Goal: Transaction & Acquisition: Purchase product/service

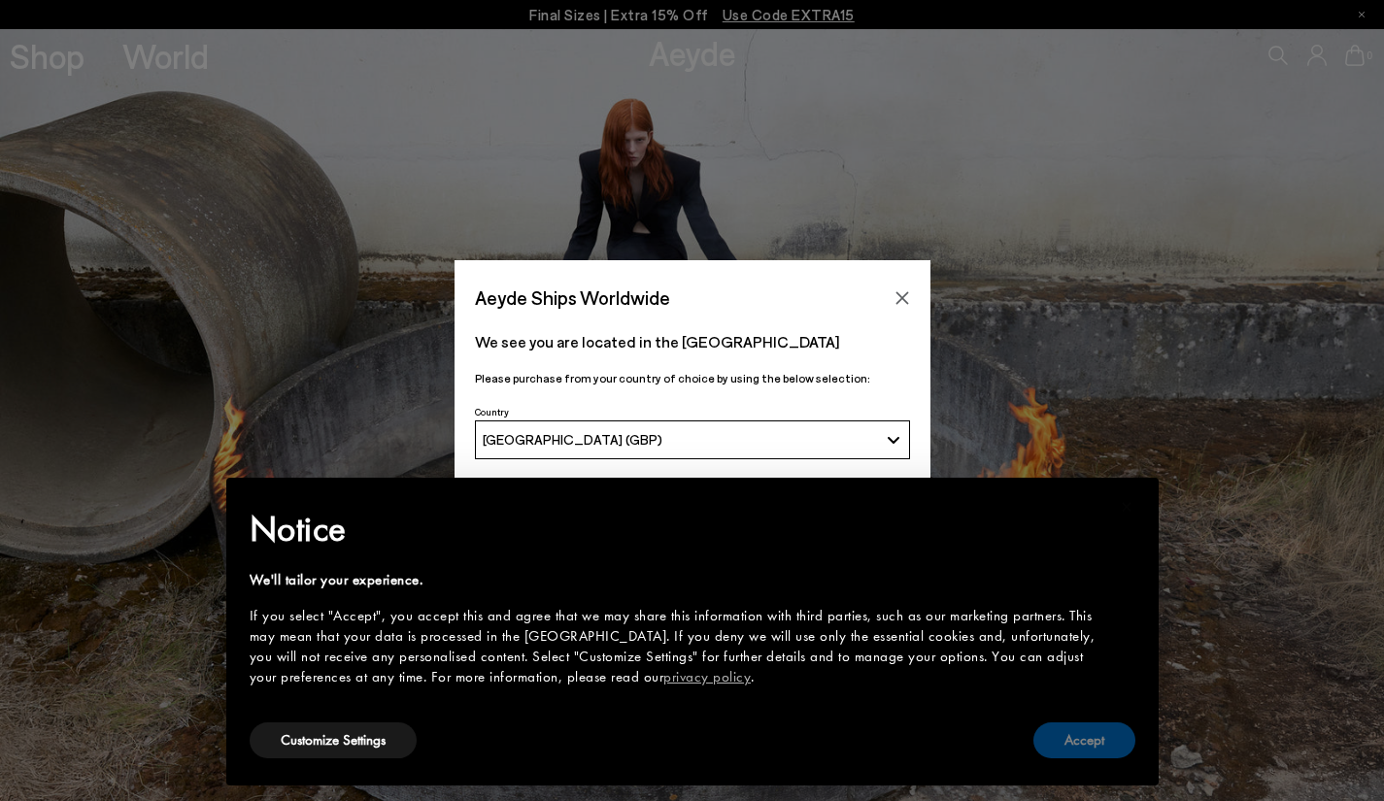
click at [1104, 750] on button "Accept" at bounding box center [1084, 741] width 102 height 36
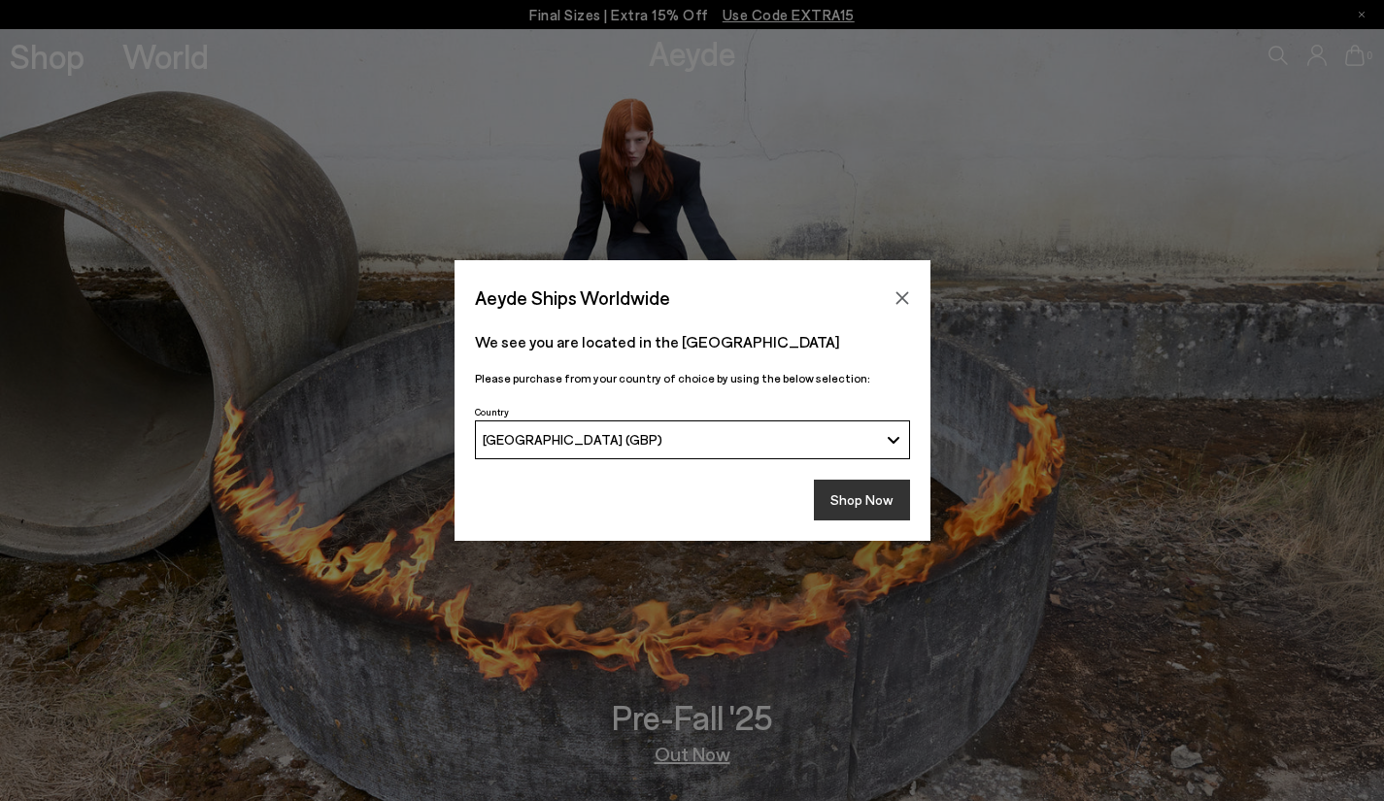
click at [857, 488] on button "Shop Now" at bounding box center [862, 500] width 96 height 41
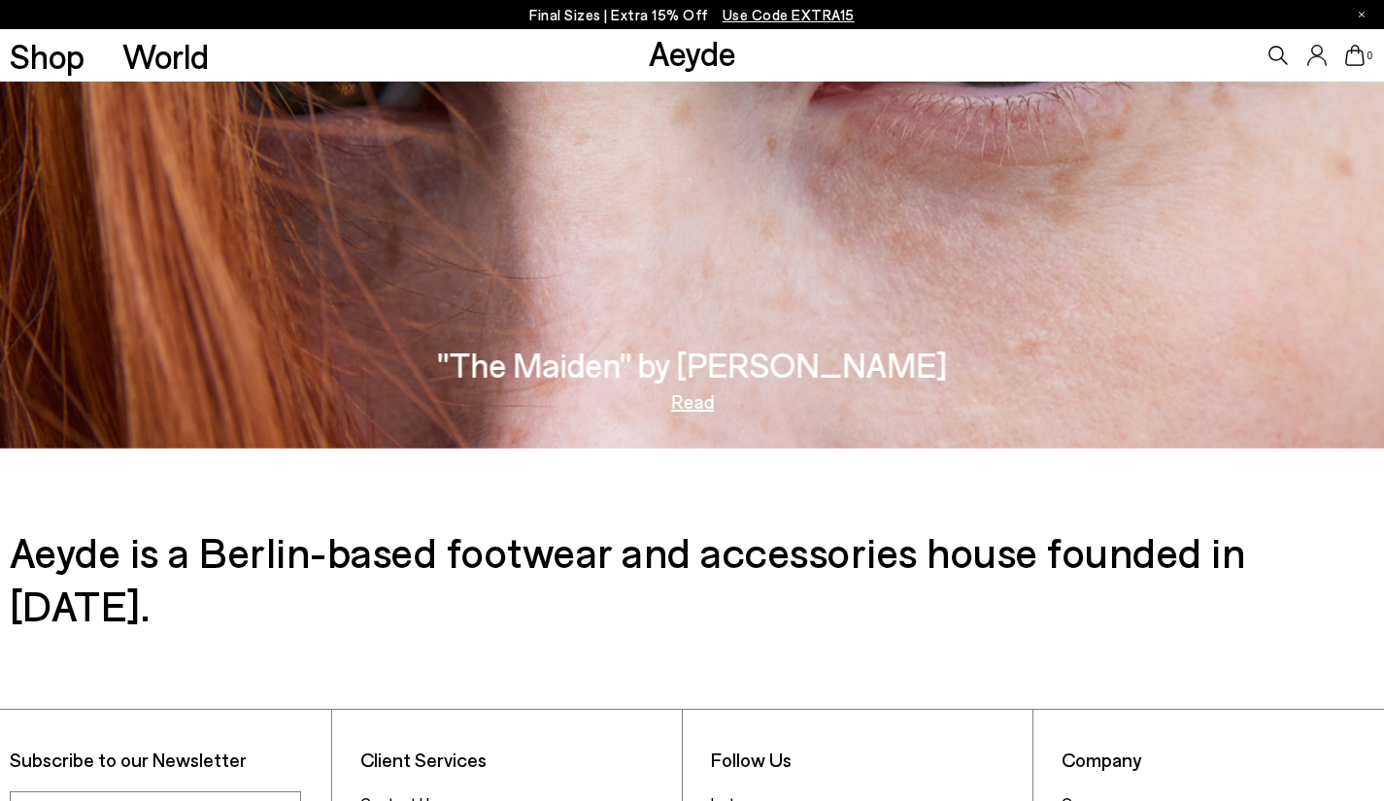
scroll to position [2860, 0]
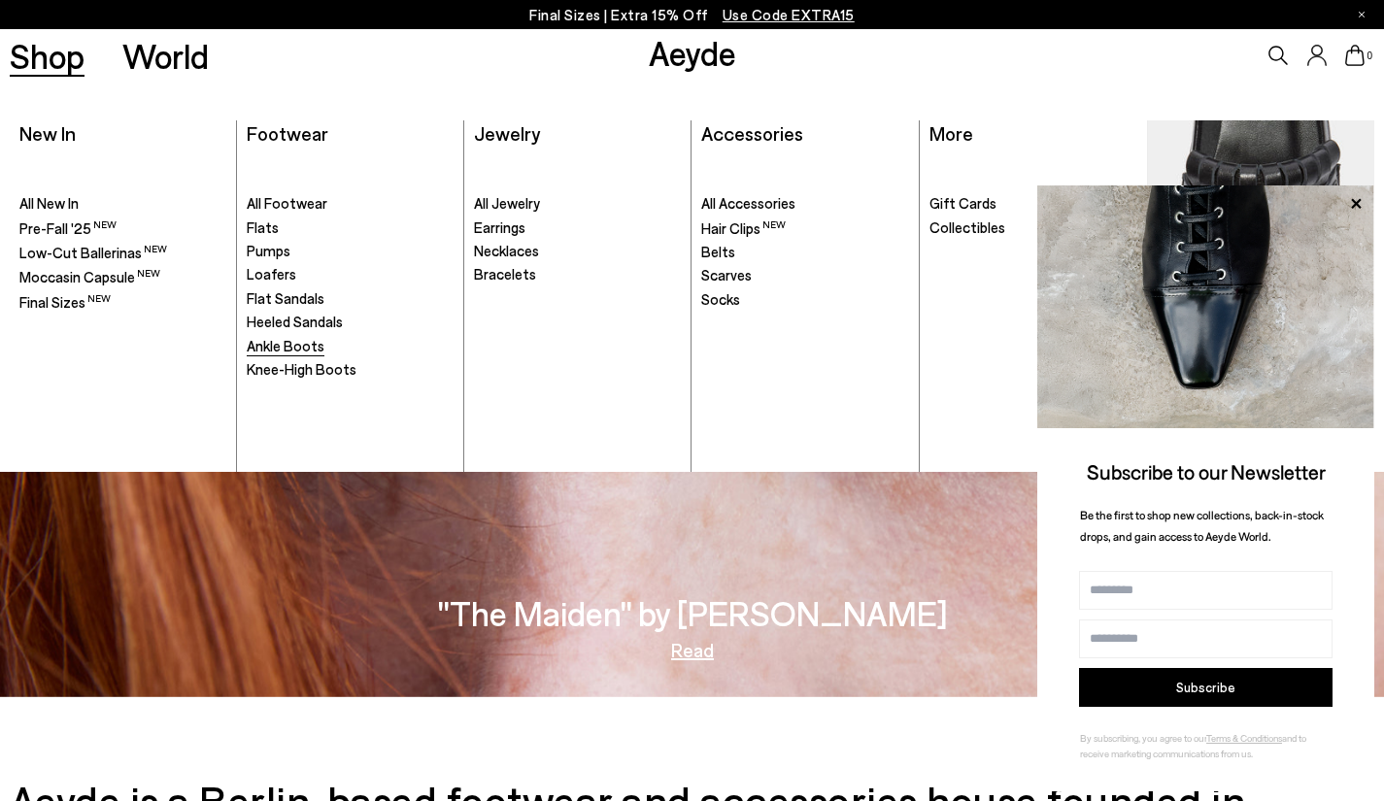
click at [299, 342] on span "Ankle Boots" at bounding box center [286, 345] width 78 height 17
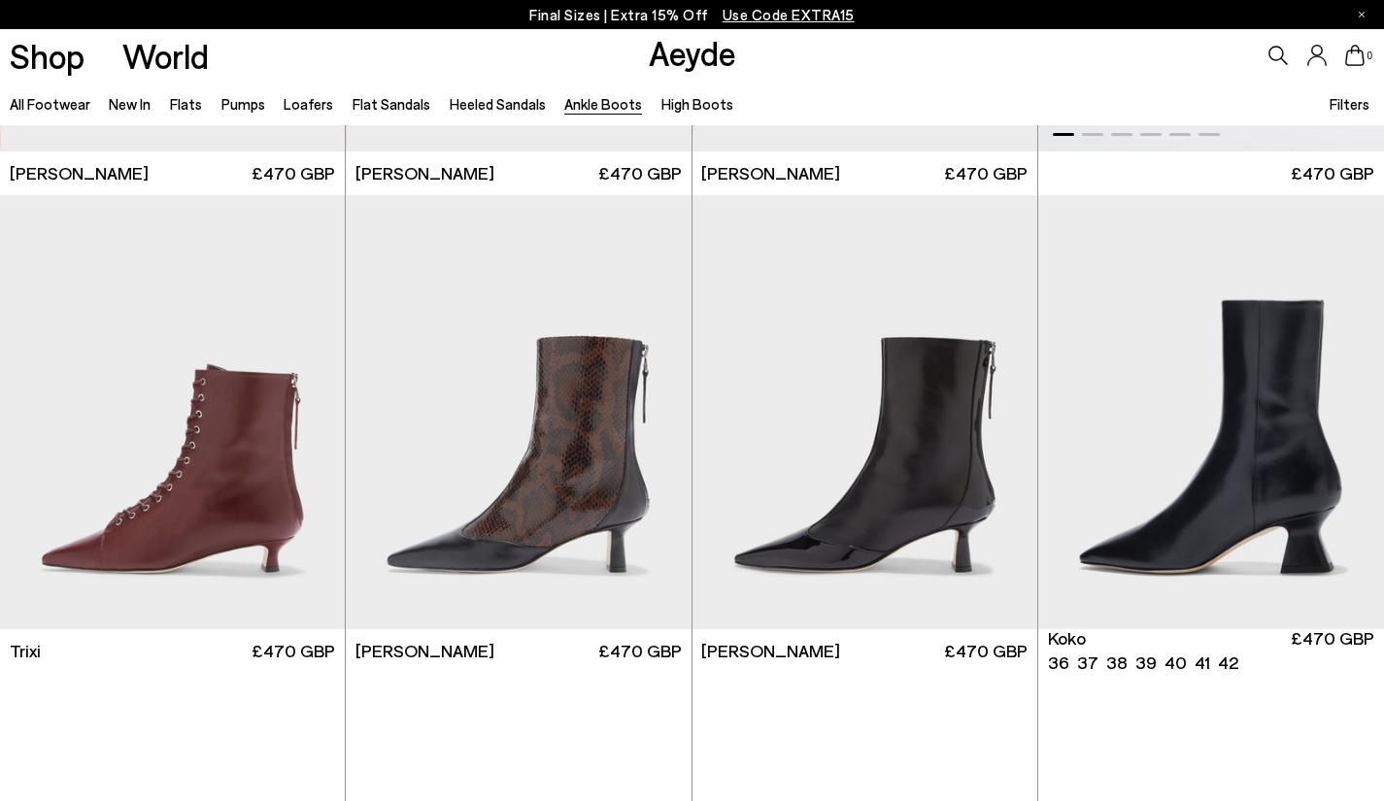
scroll to position [486, 0]
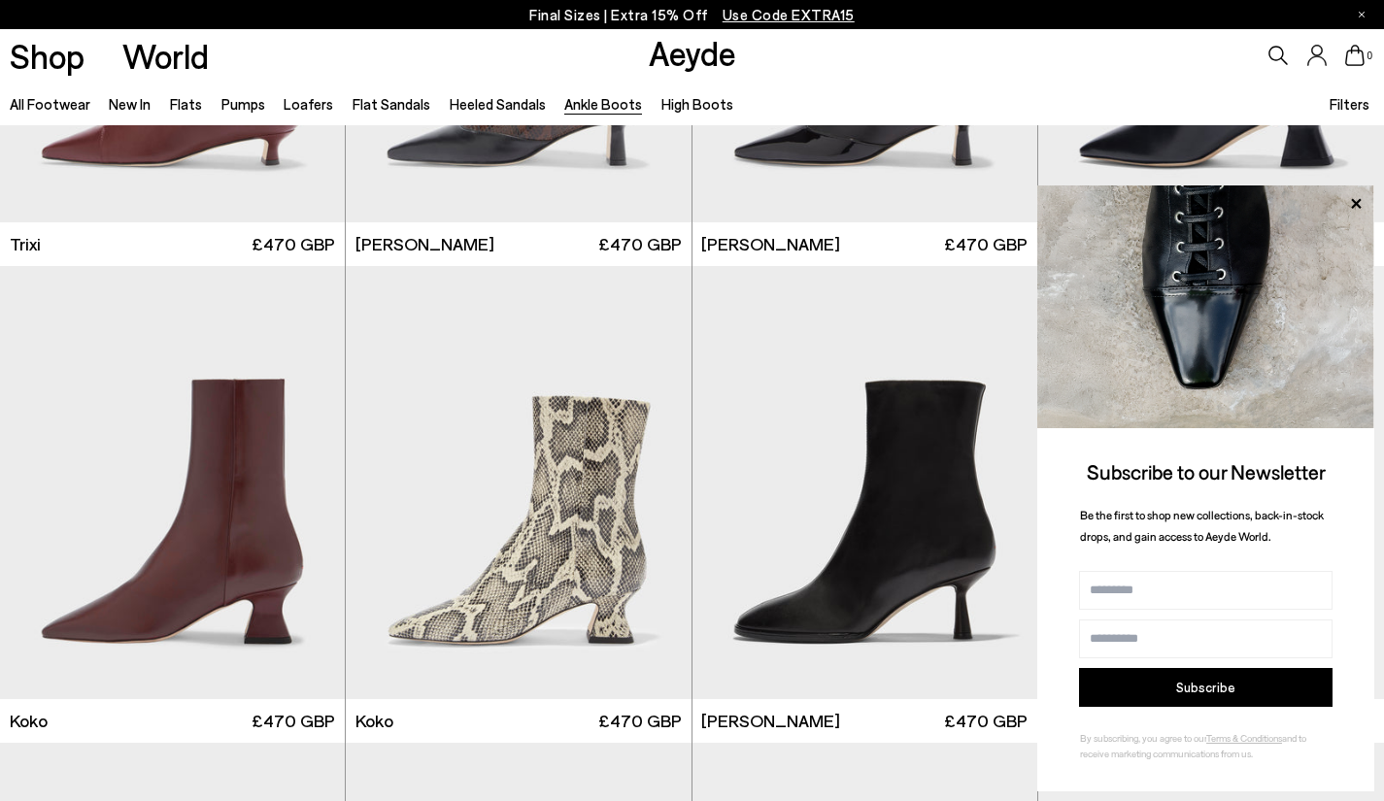
scroll to position [874, 0]
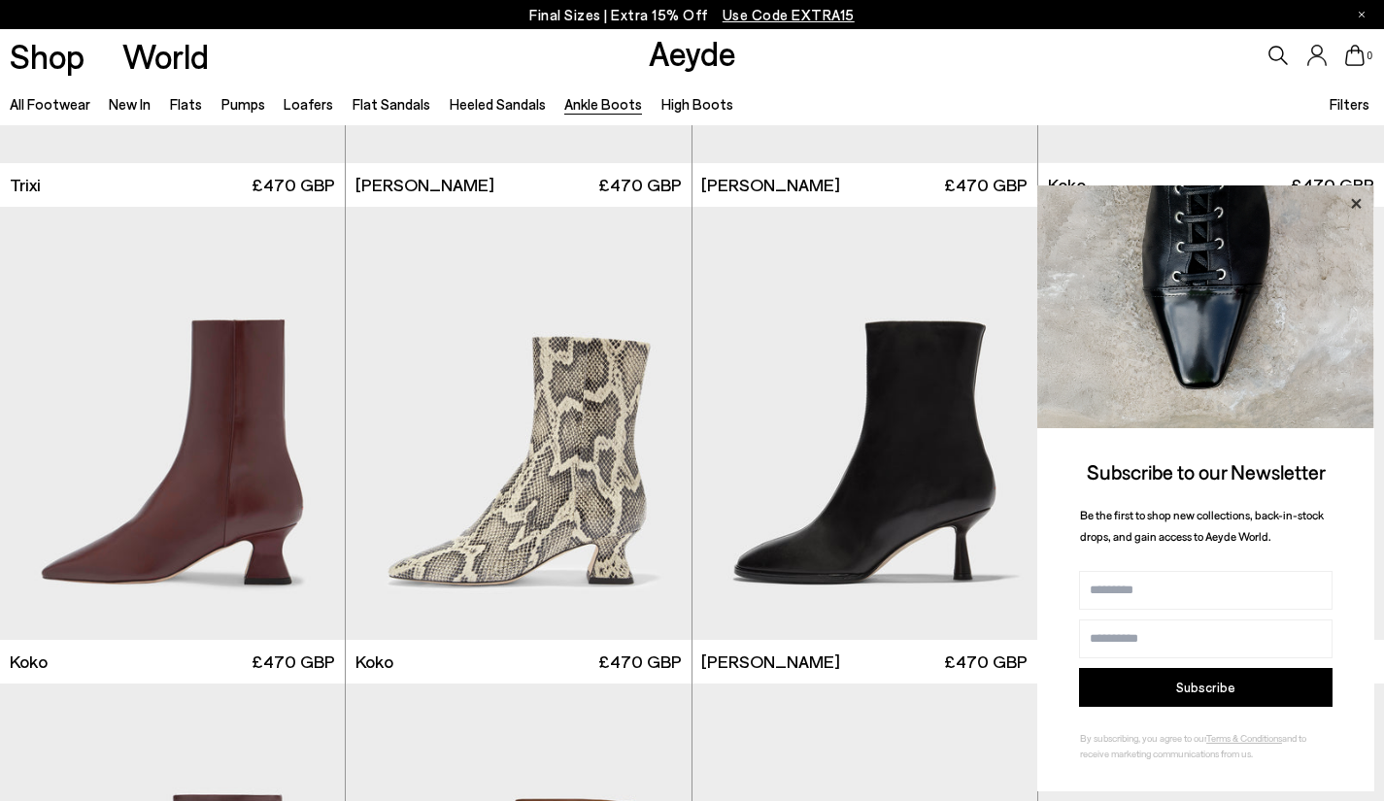
click at [1353, 202] on icon at bounding box center [1355, 203] width 25 height 25
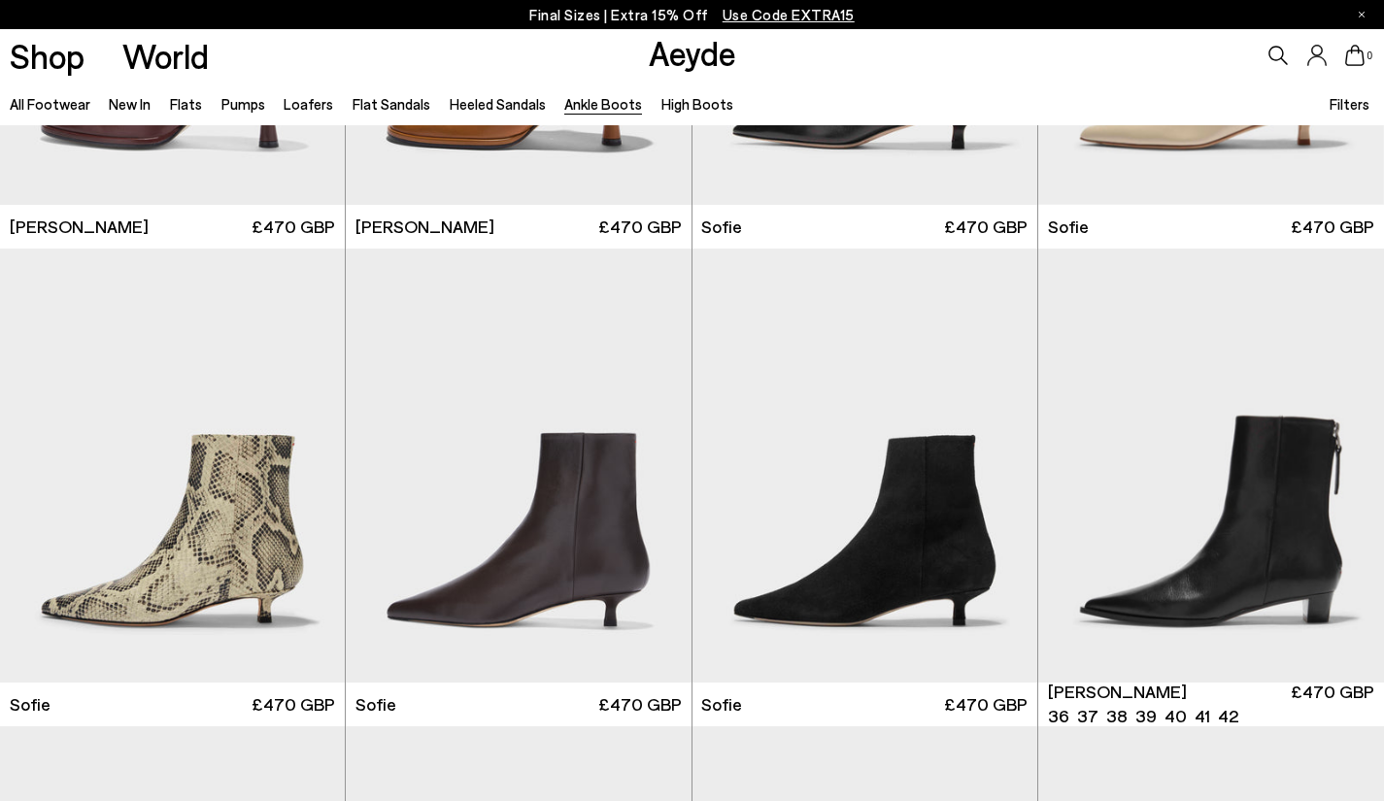
scroll to position [1845, 0]
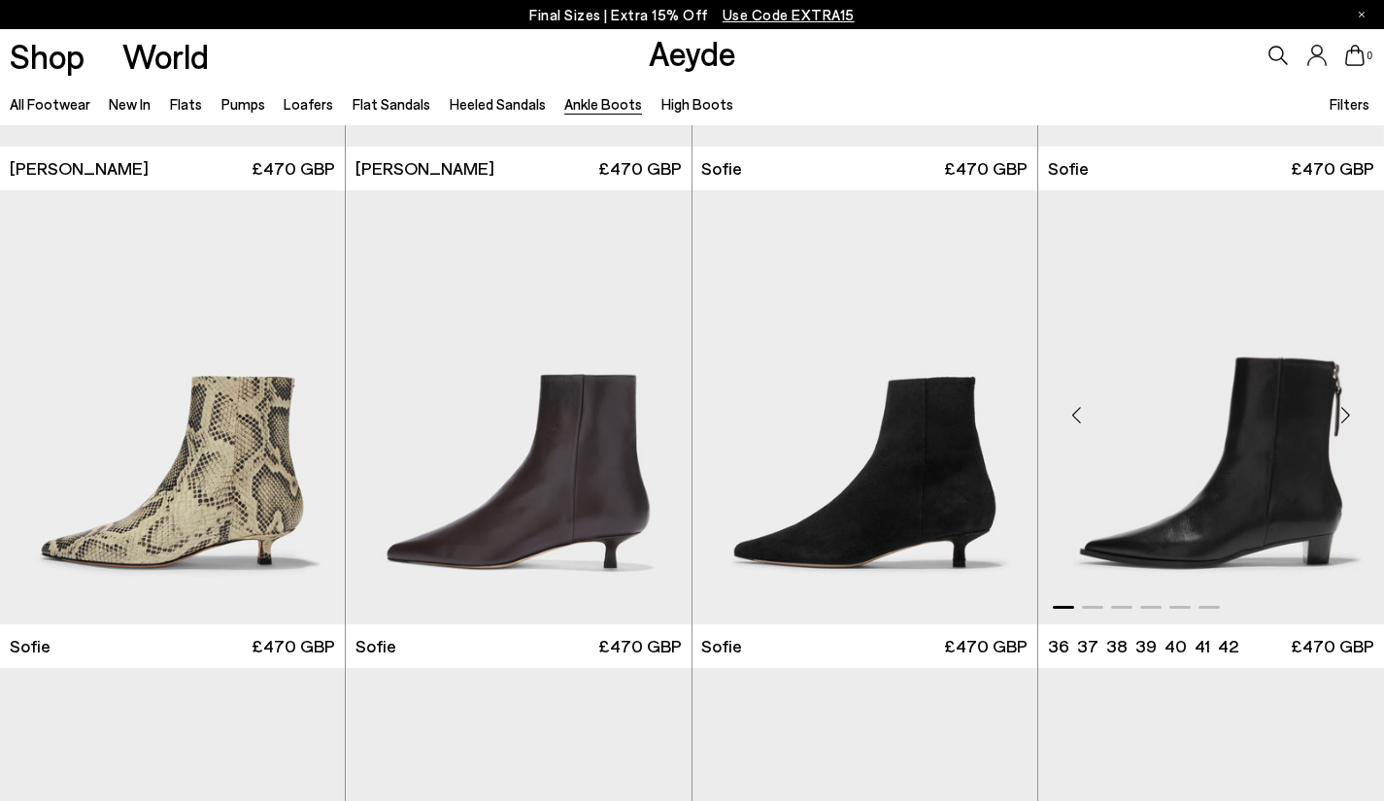
click at [1346, 416] on div "Next slide" at bounding box center [1345, 415] width 58 height 58
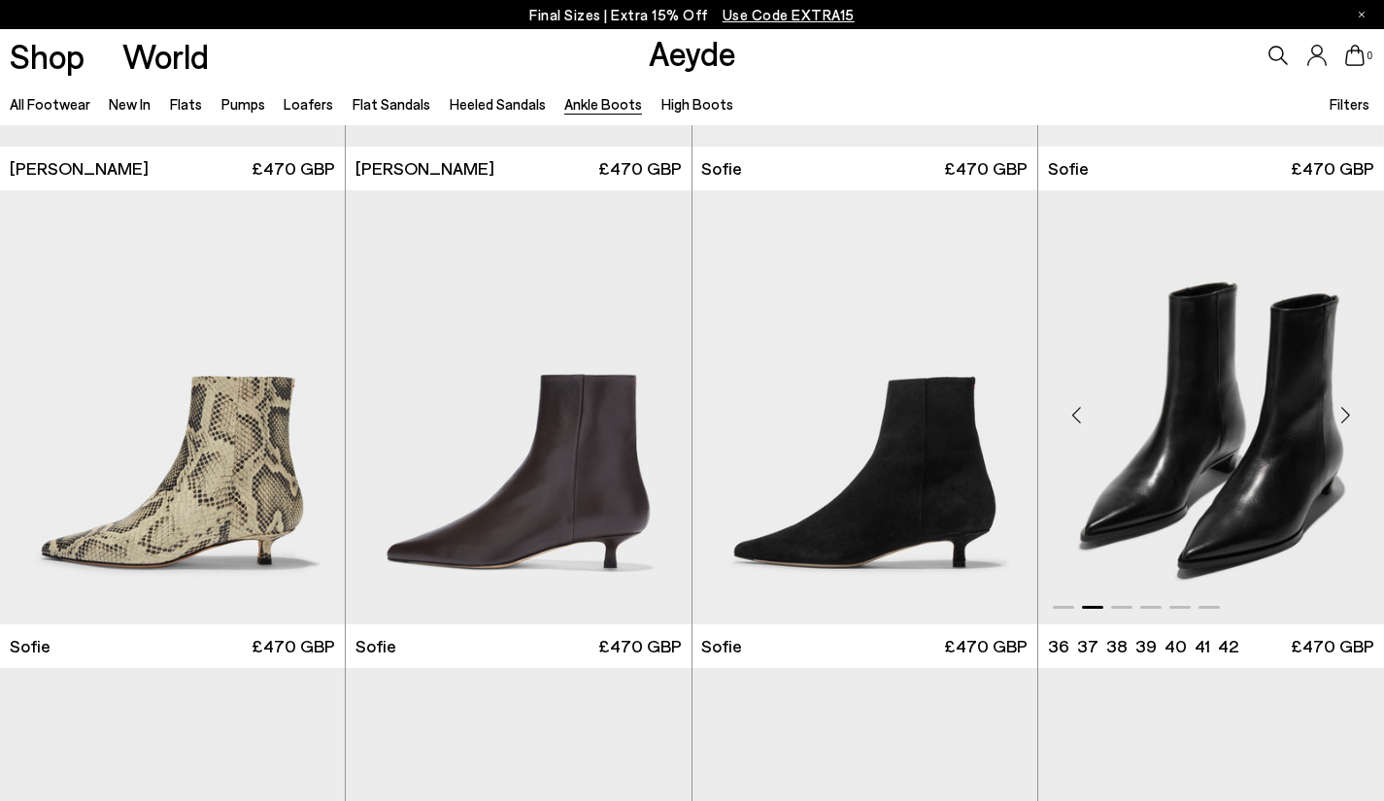
click at [1346, 416] on div "Next slide" at bounding box center [1345, 415] width 58 height 58
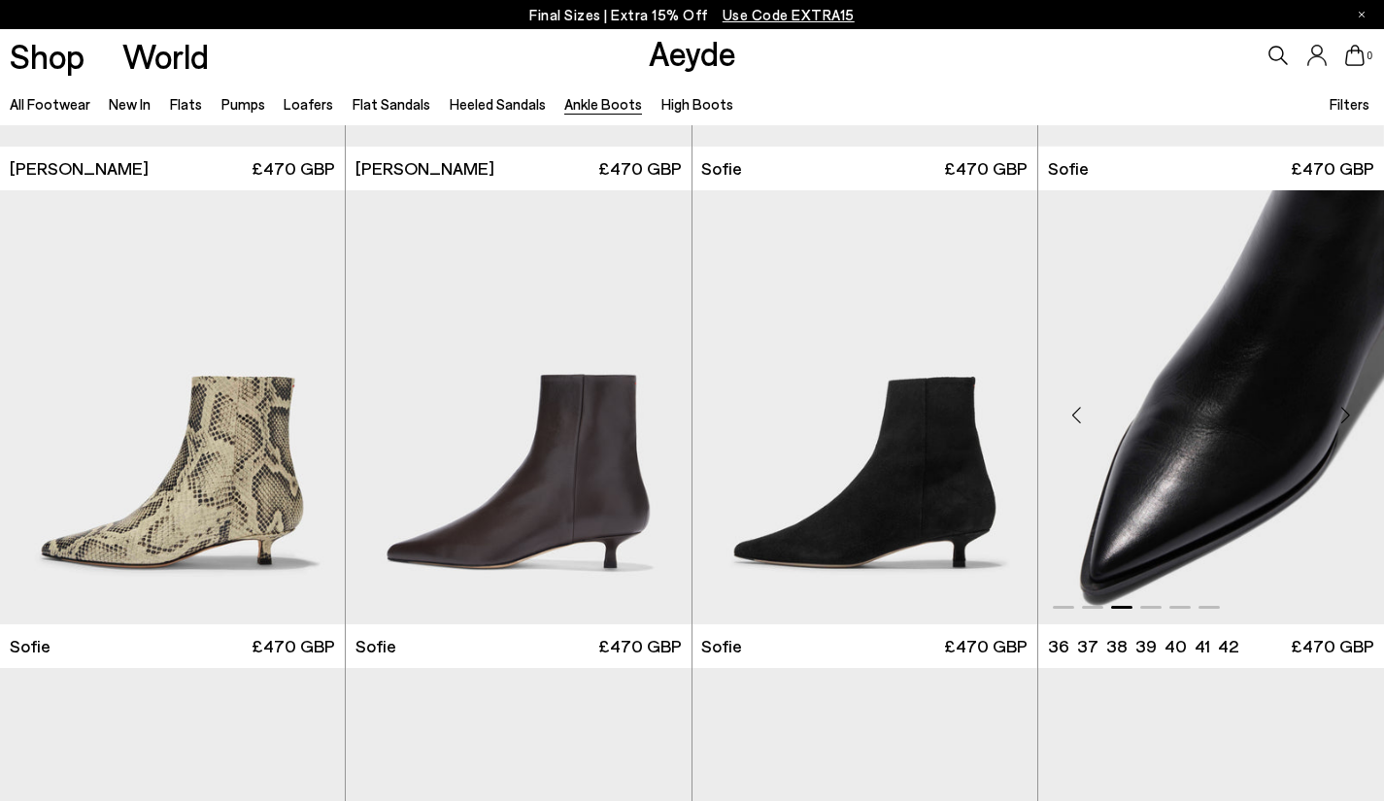
click at [1346, 416] on div "Next slide" at bounding box center [1345, 415] width 58 height 58
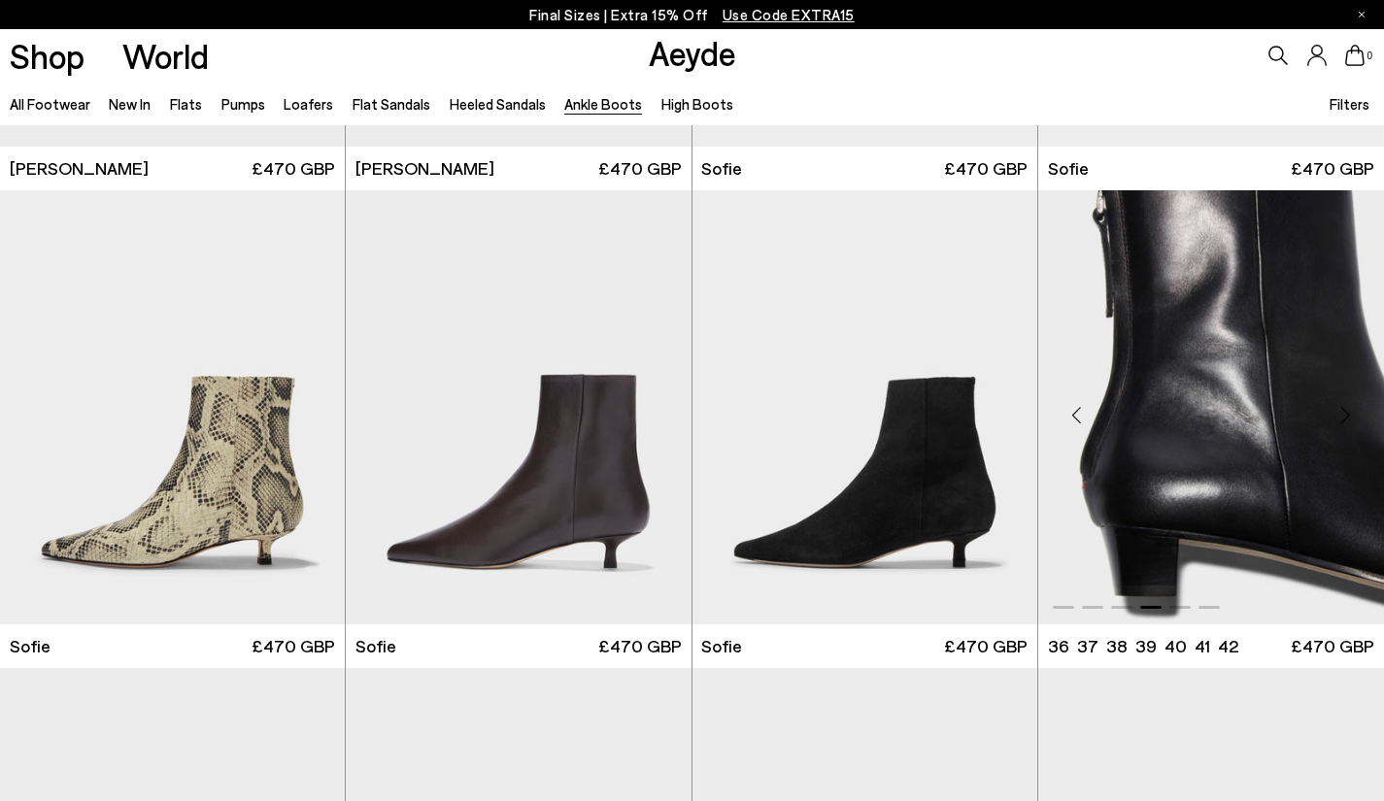
click at [1346, 416] on div "Next slide" at bounding box center [1345, 415] width 58 height 58
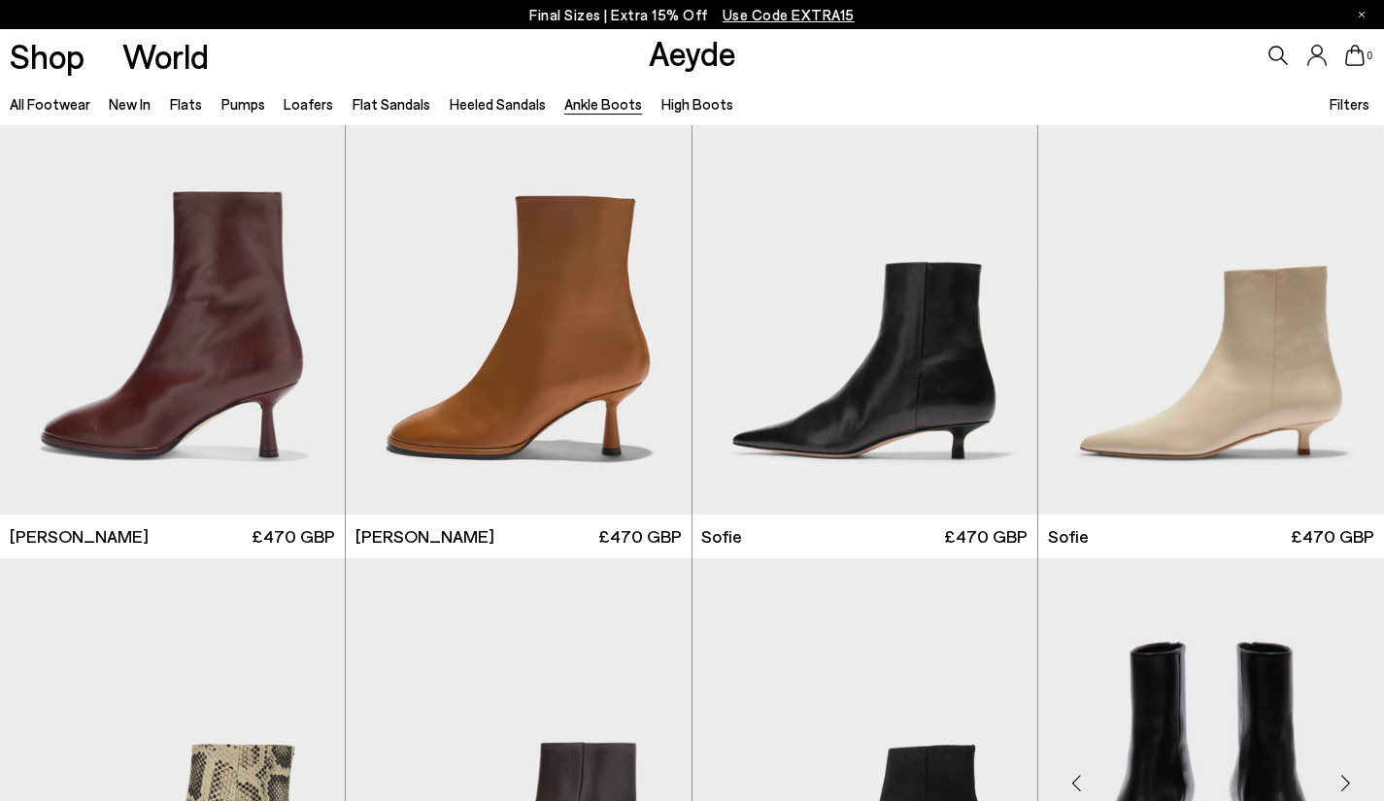
scroll to position [1457, 0]
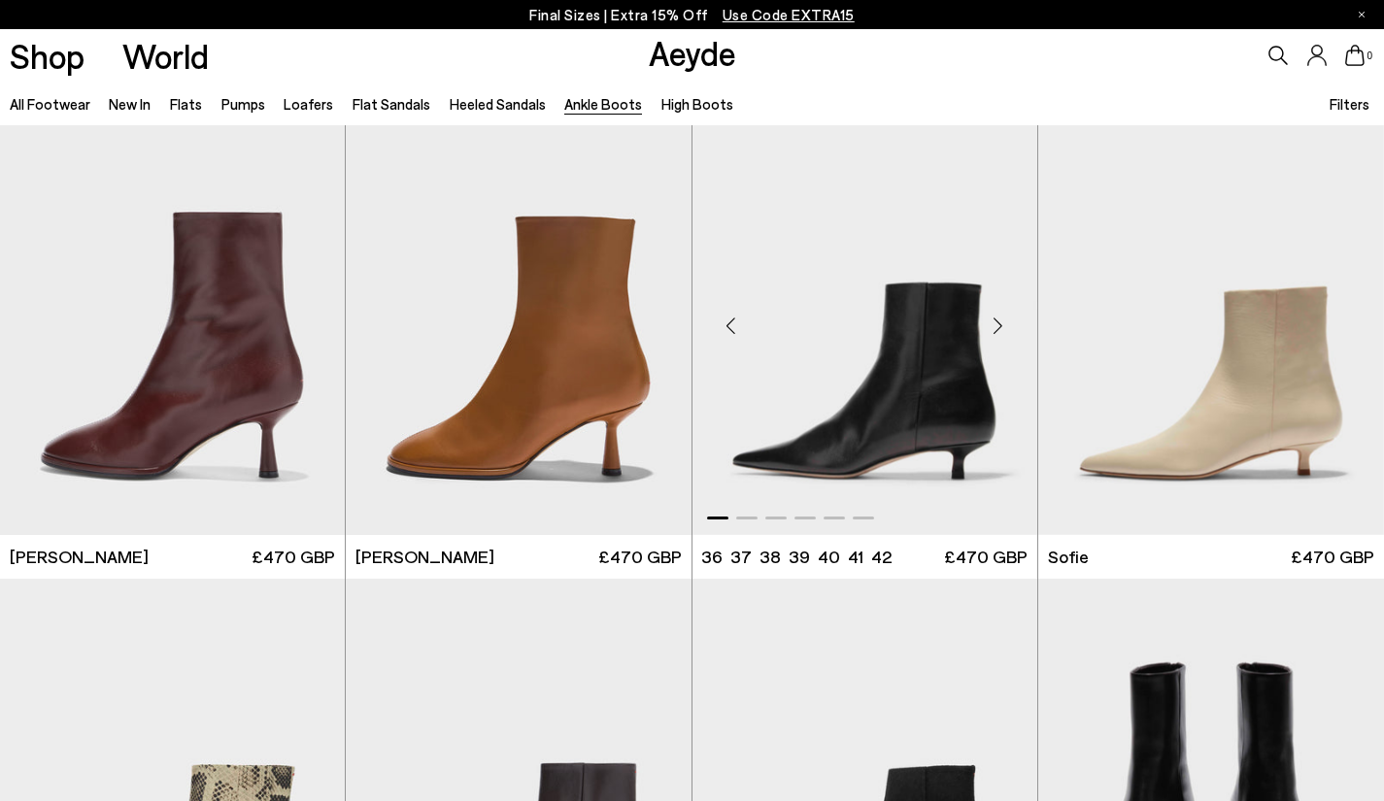
click at [999, 324] on div "Next slide" at bounding box center [998, 326] width 58 height 58
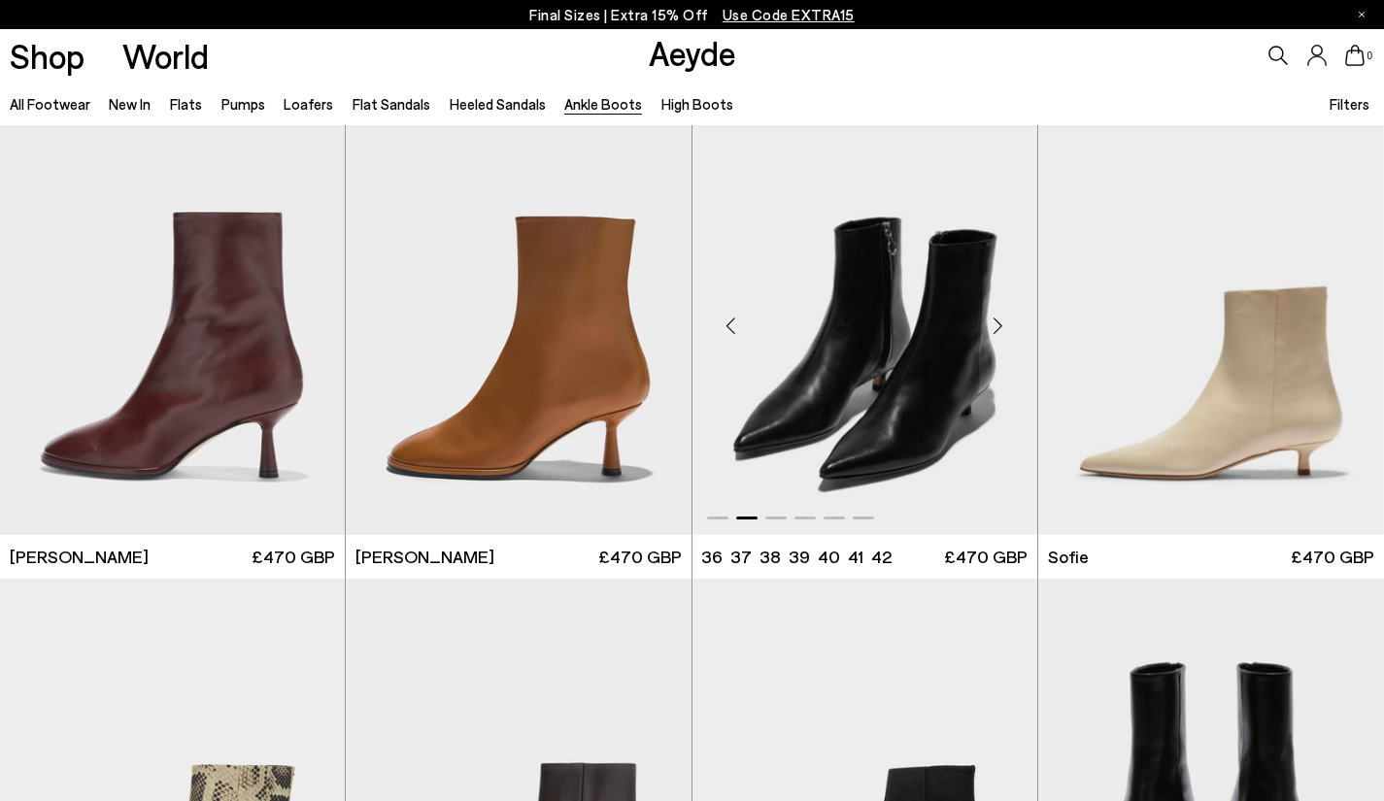
click at [999, 324] on div "Next slide" at bounding box center [998, 326] width 58 height 58
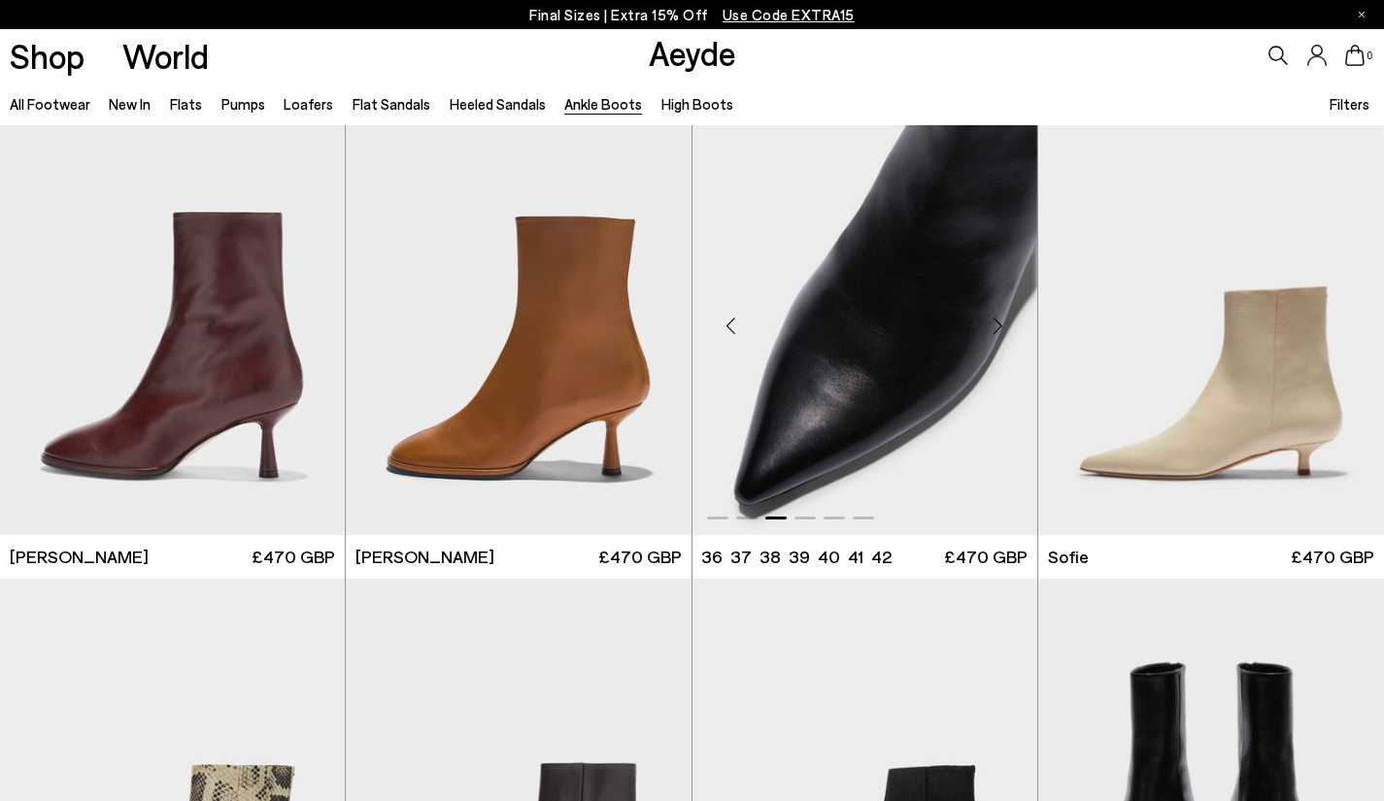
click at [999, 324] on div "Next slide" at bounding box center [998, 326] width 58 height 58
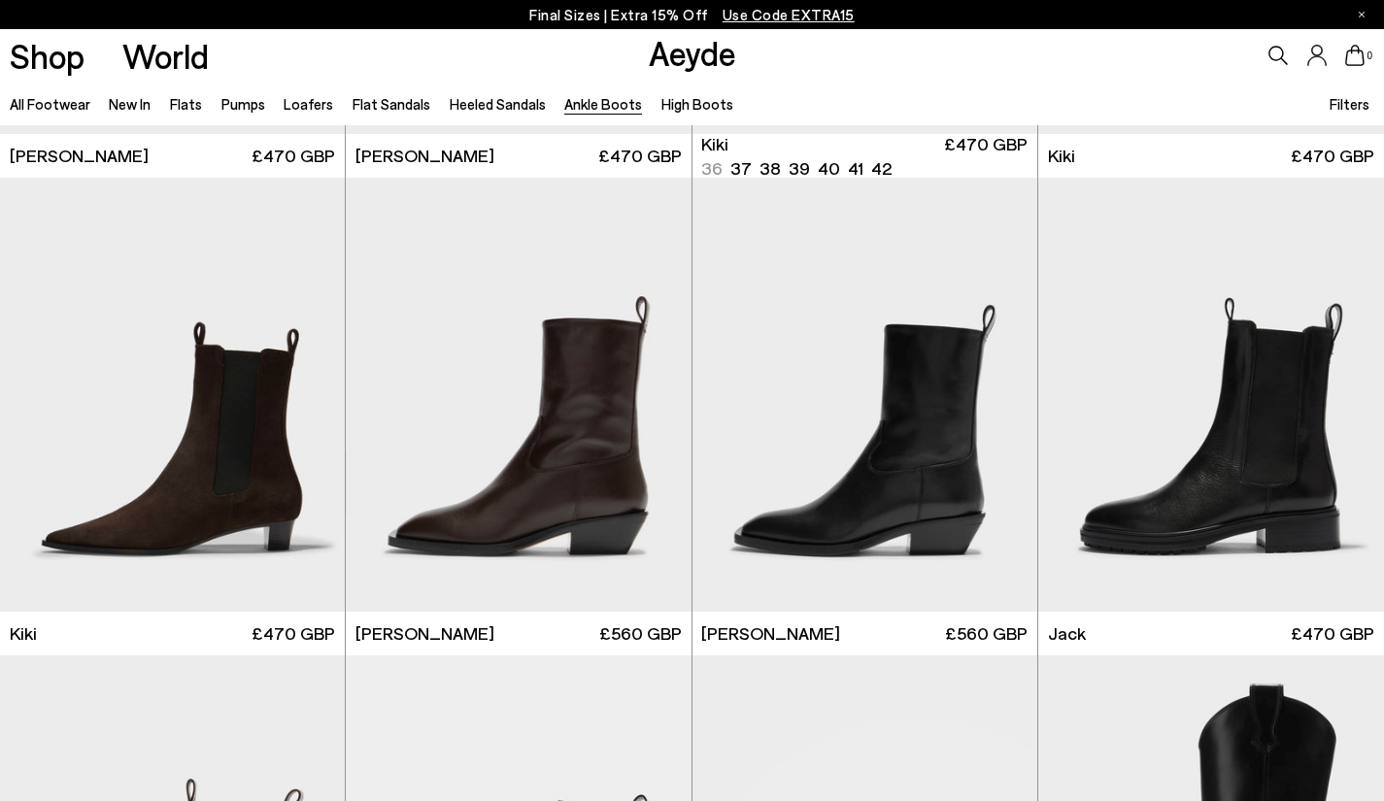
scroll to position [2816, 0]
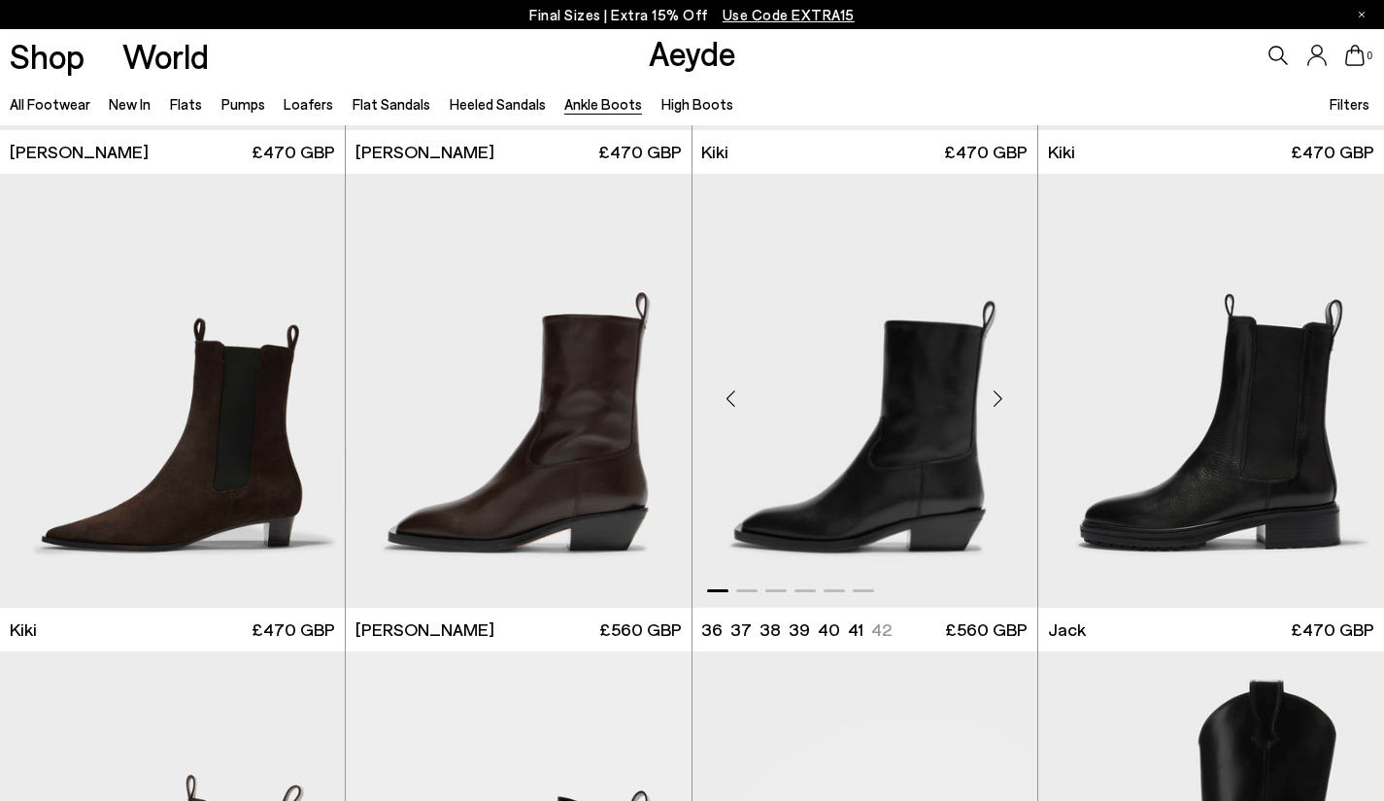
click at [999, 403] on div "Next slide" at bounding box center [998, 399] width 58 height 58
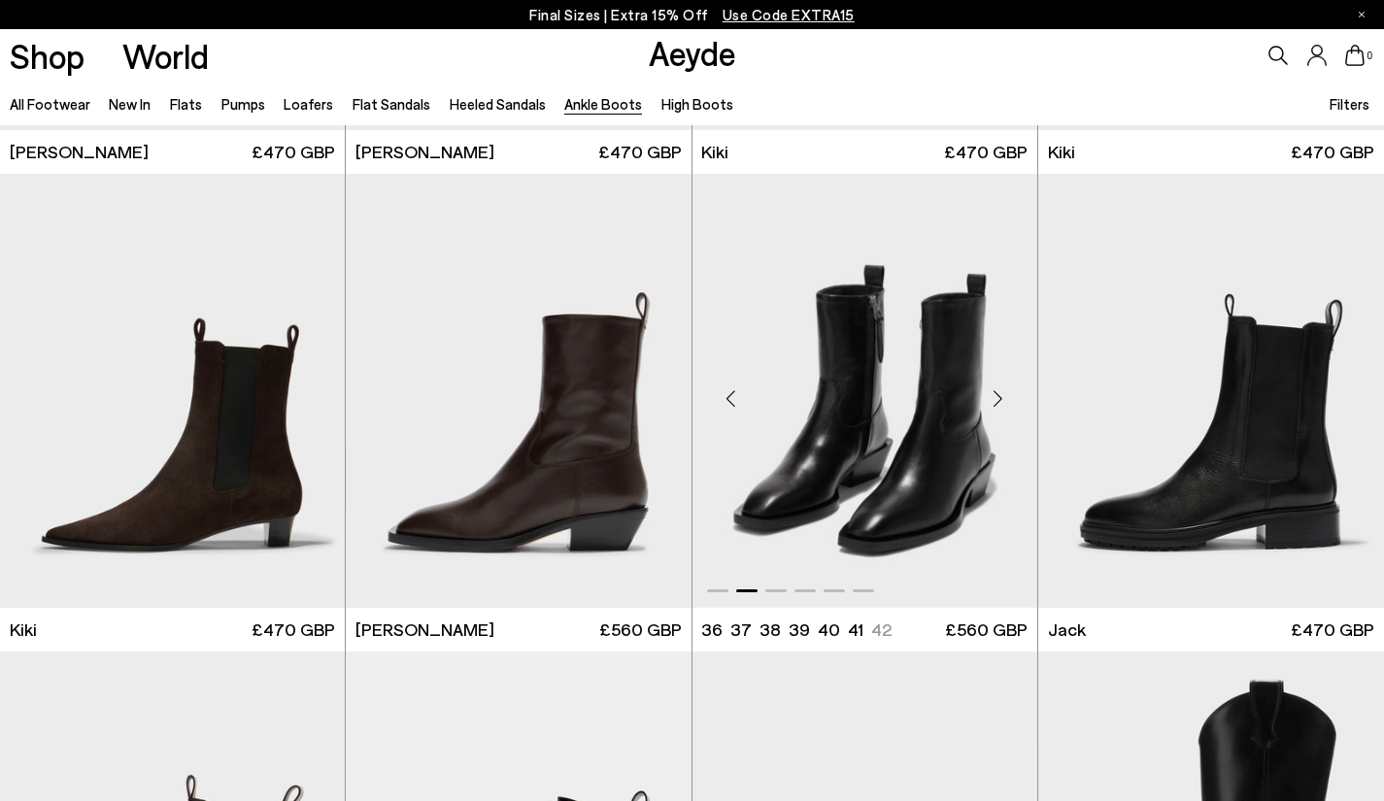
click at [999, 403] on div "Next slide" at bounding box center [998, 399] width 58 height 58
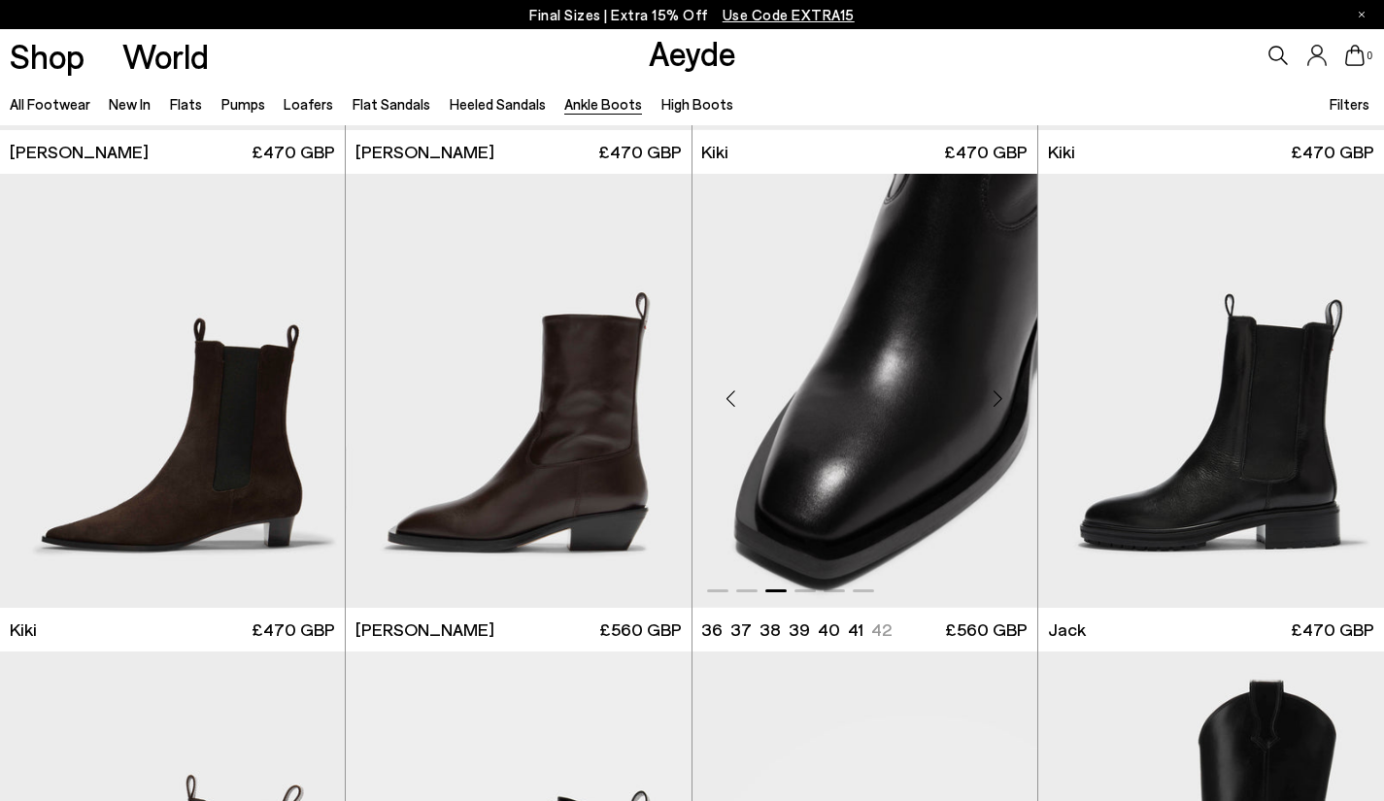
click at [999, 403] on div "Next slide" at bounding box center [998, 399] width 58 height 58
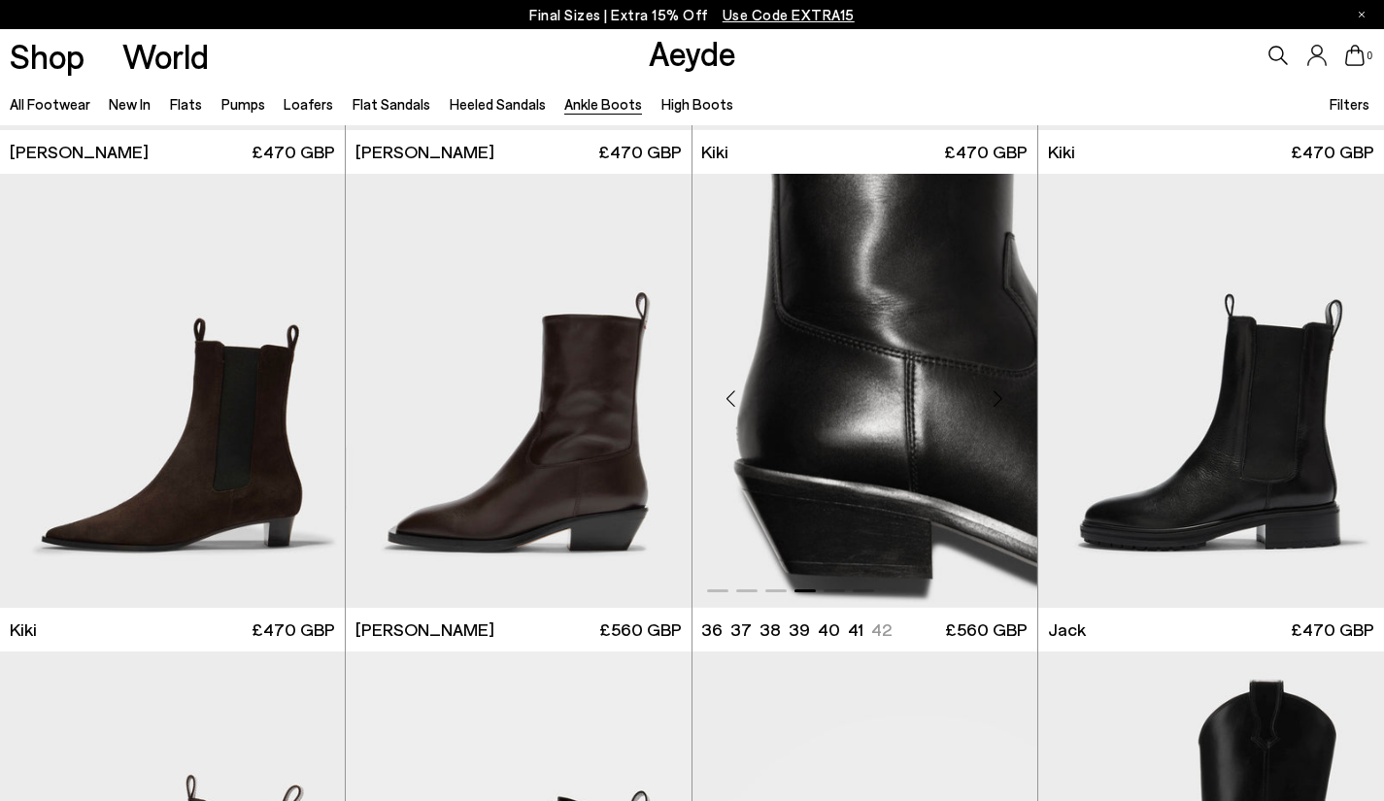
click at [999, 403] on div "Next slide" at bounding box center [998, 399] width 58 height 58
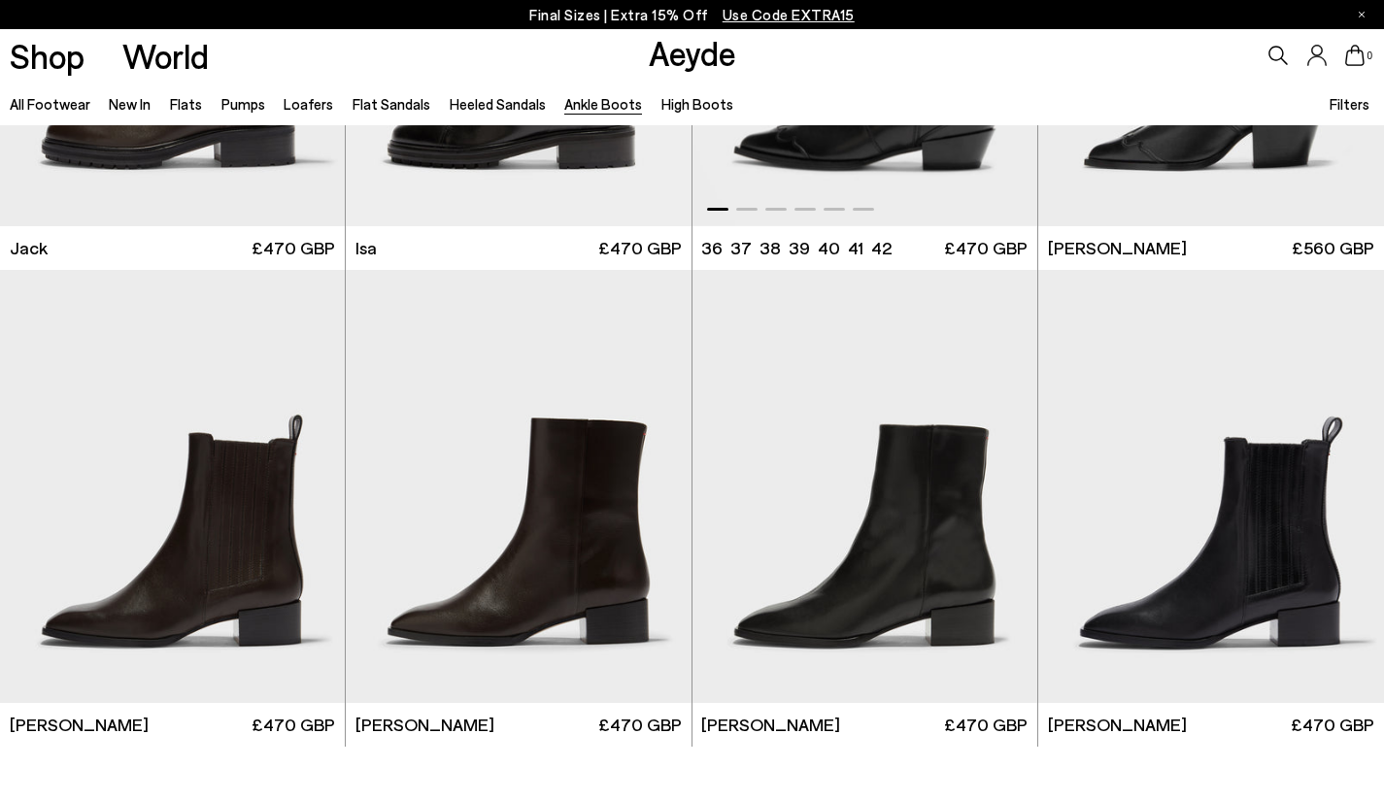
scroll to position [3690, 0]
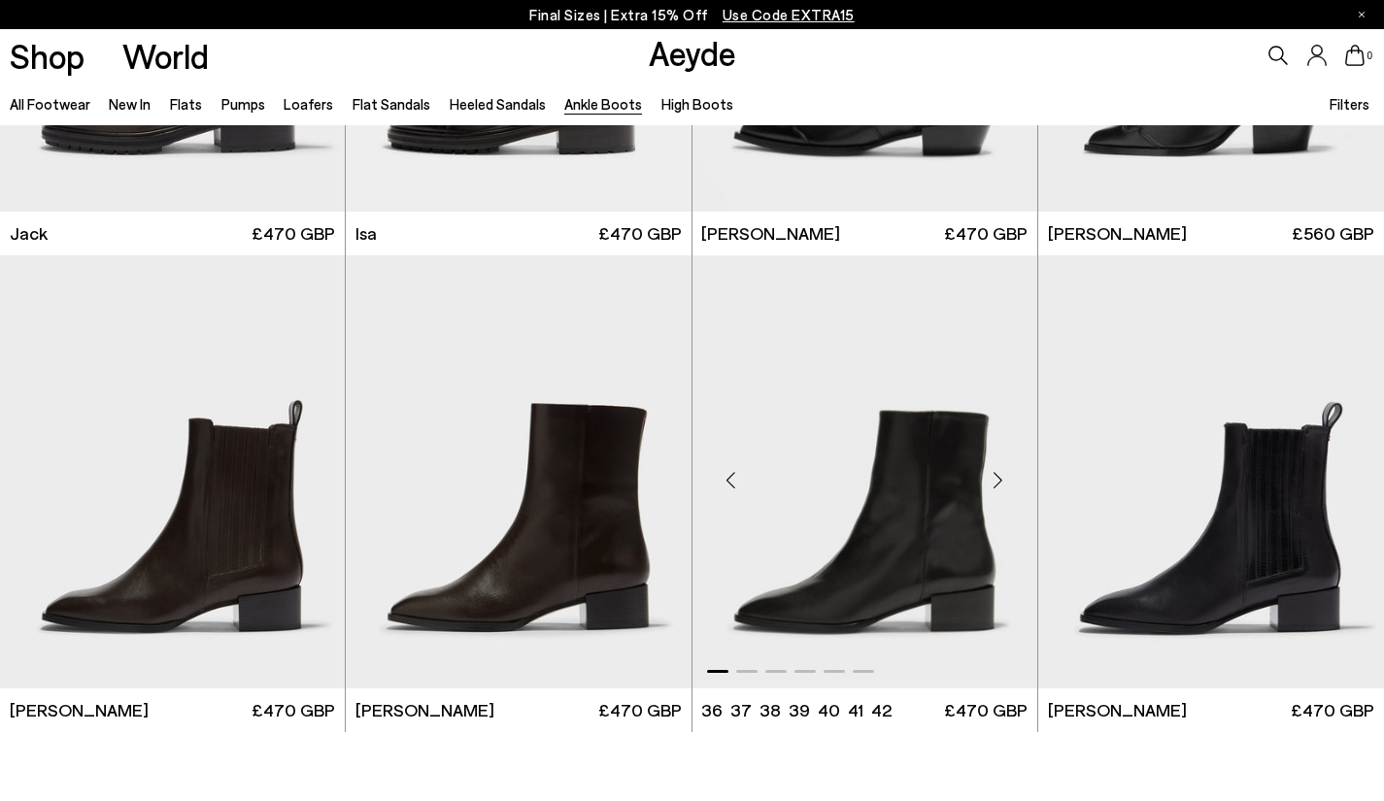
click at [996, 481] on div "Next slide" at bounding box center [998, 480] width 58 height 58
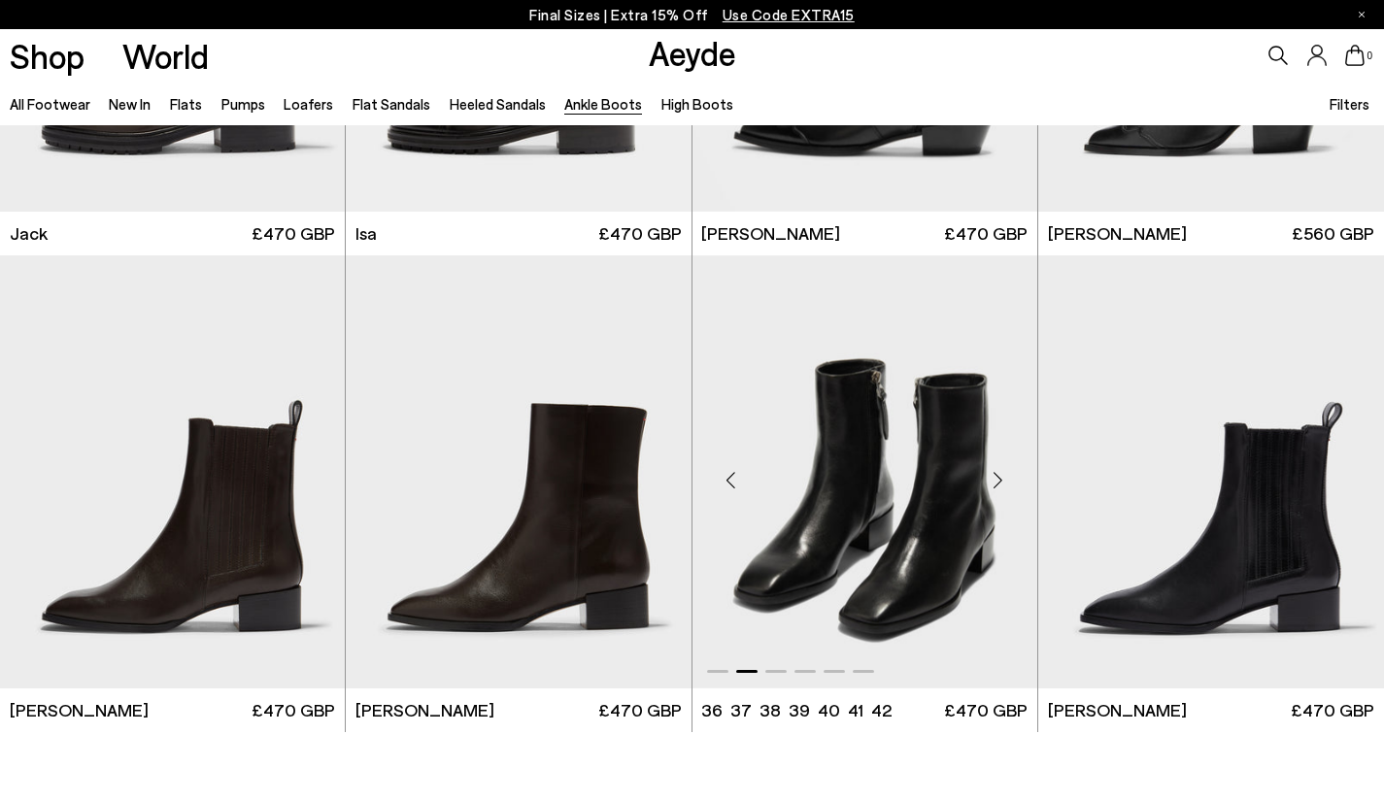
click at [996, 481] on div "Next slide" at bounding box center [998, 480] width 58 height 58
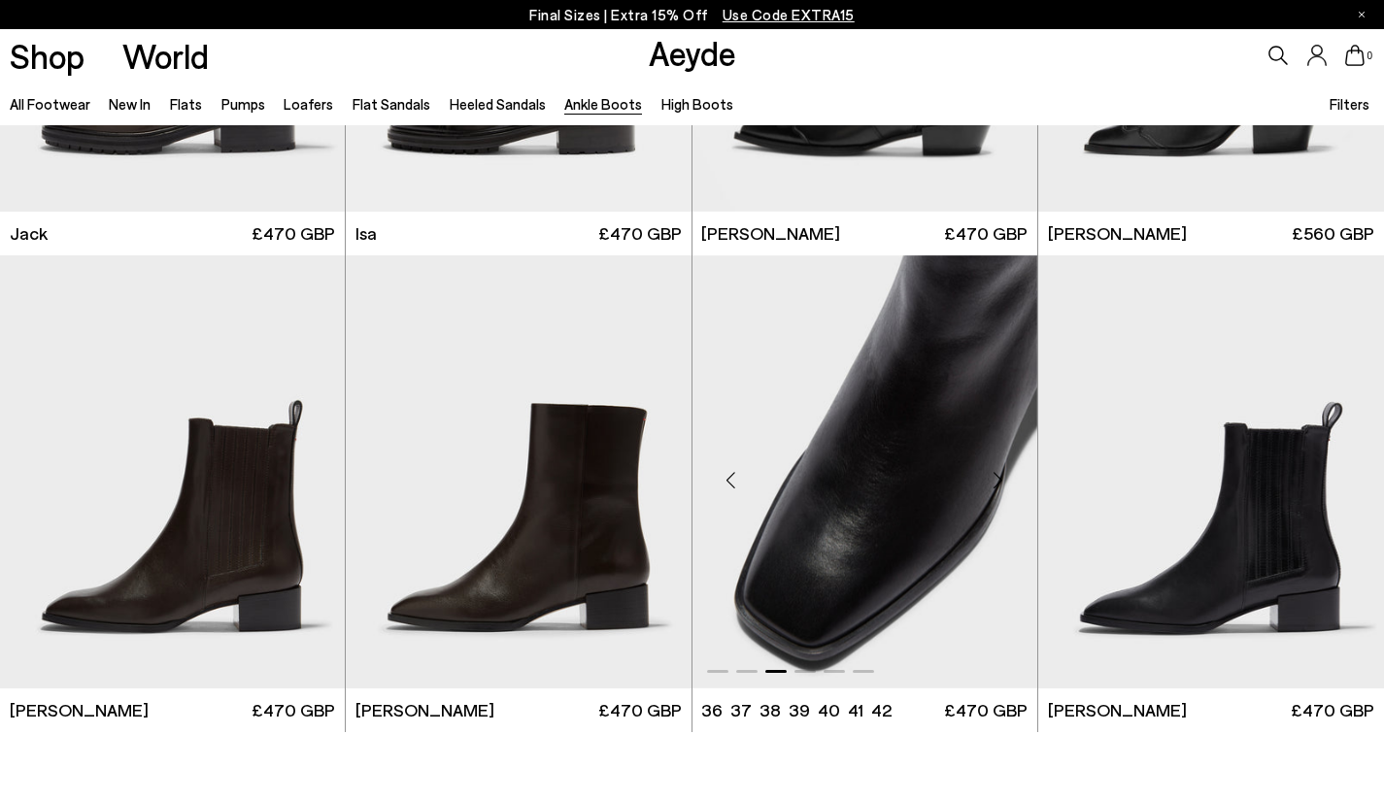
click at [996, 481] on div "Next slide" at bounding box center [998, 480] width 58 height 58
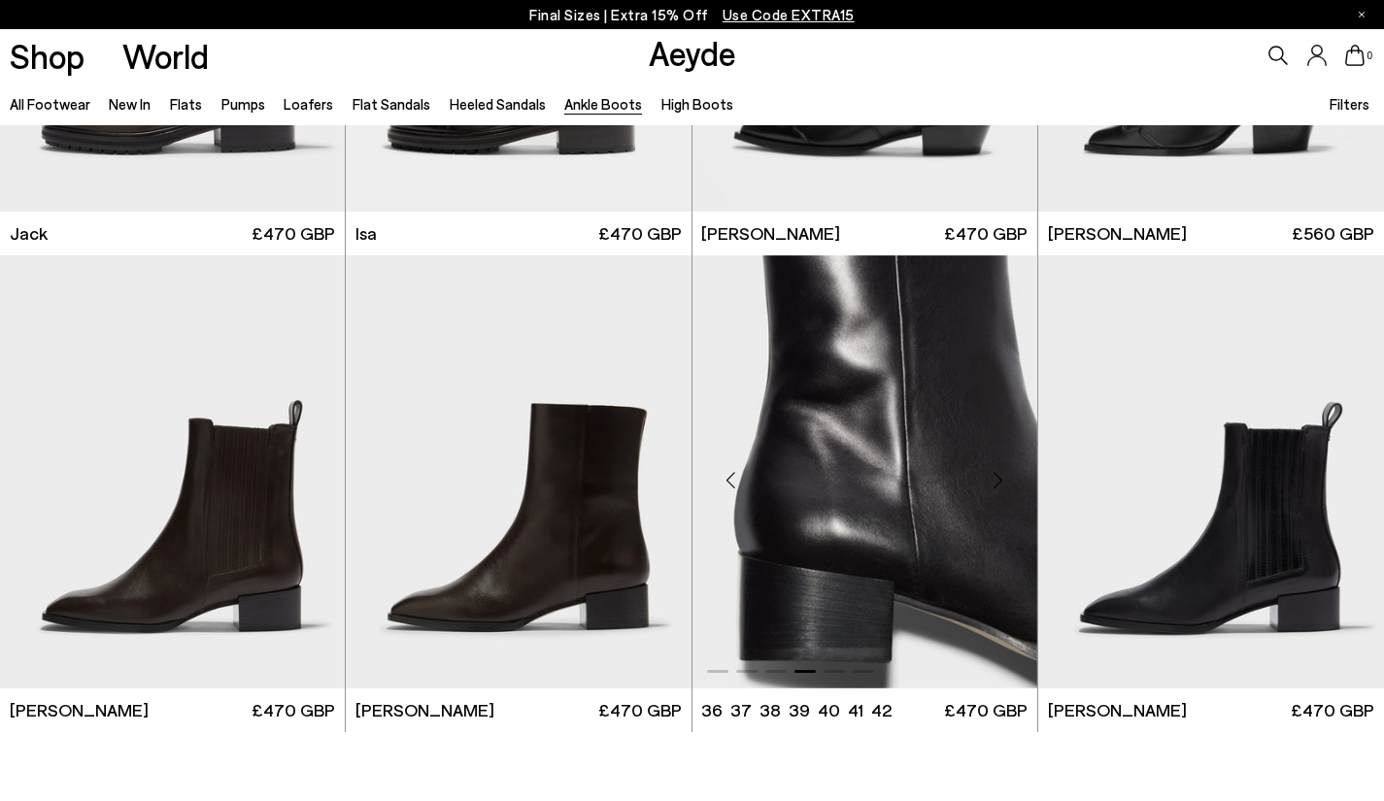
click at [996, 480] on div "Next slide" at bounding box center [998, 480] width 58 height 58
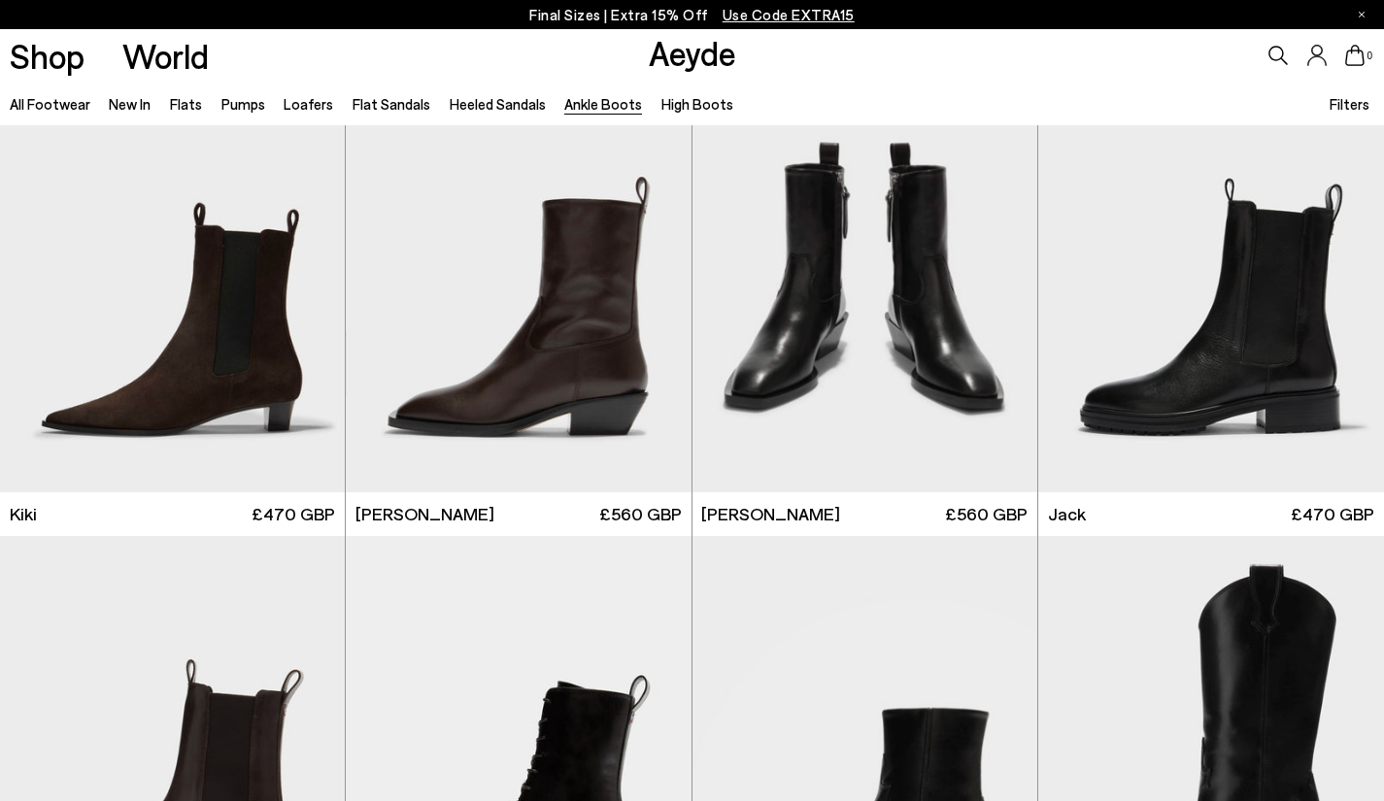
scroll to position [2691, 0]
